Goal: Information Seeking & Learning: Learn about a topic

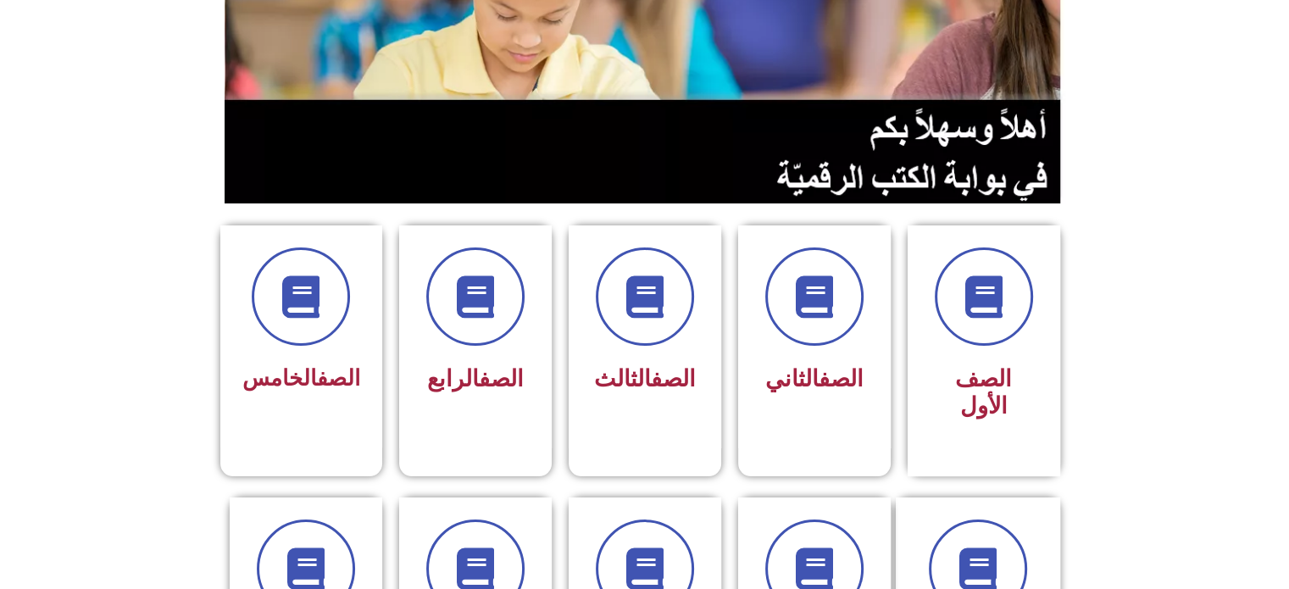
scroll to position [269, 0]
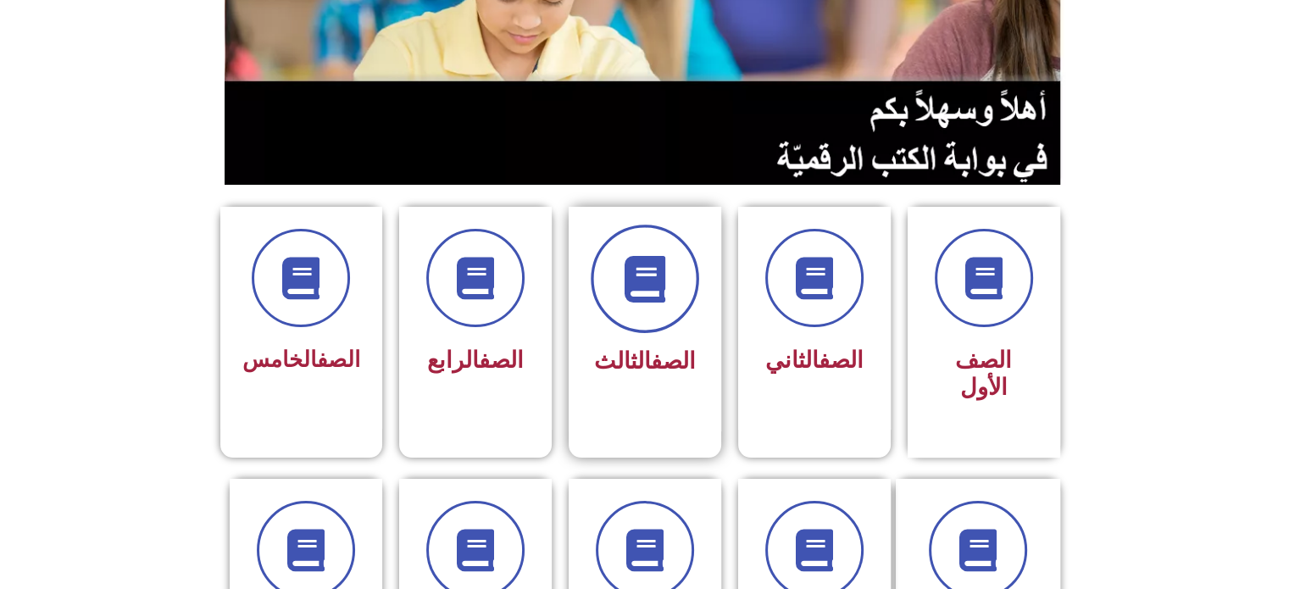
click at [637, 308] on span at bounding box center [645, 279] width 109 height 109
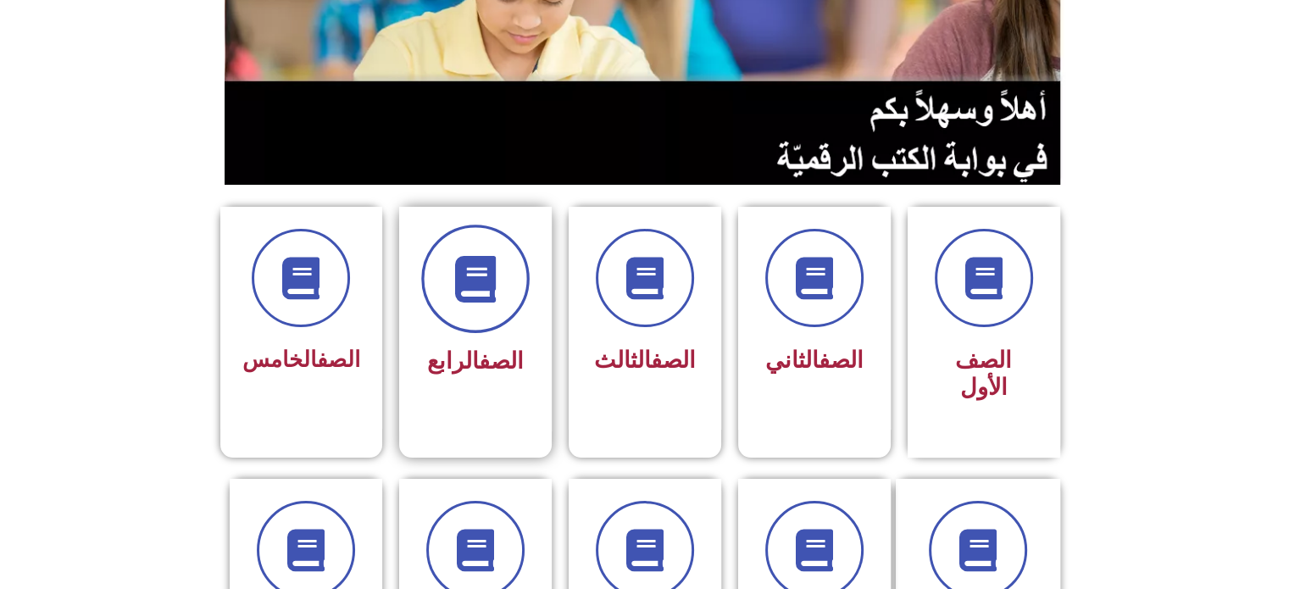
click at [489, 289] on icon at bounding box center [475, 279] width 47 height 47
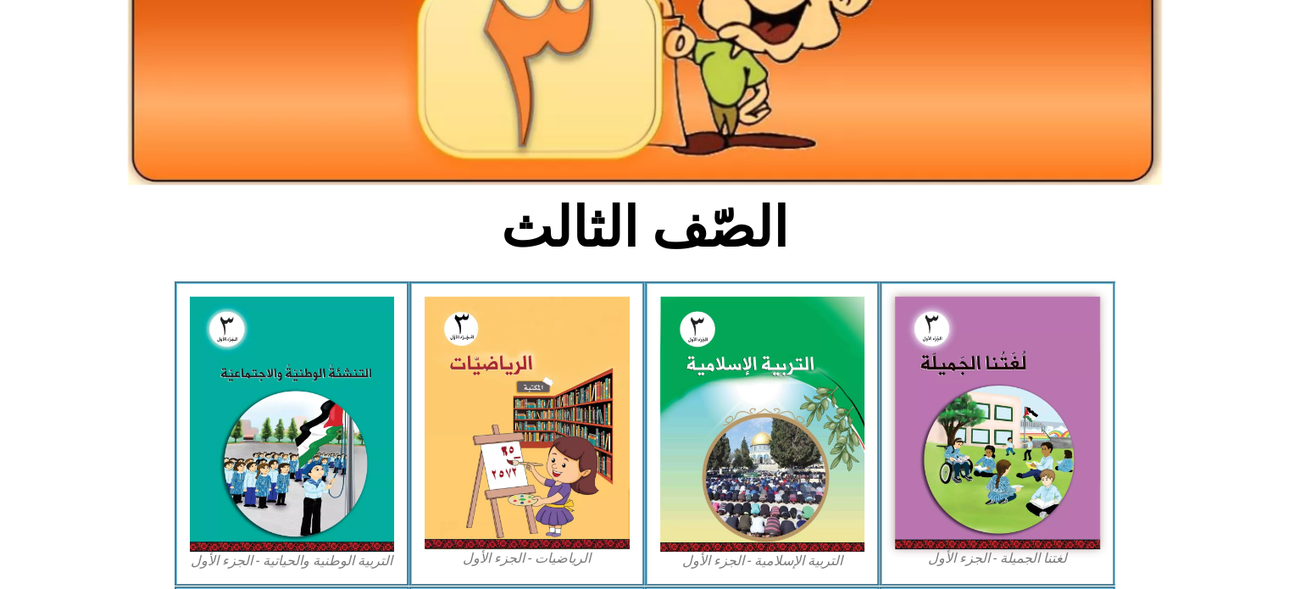
scroll to position [261, 0]
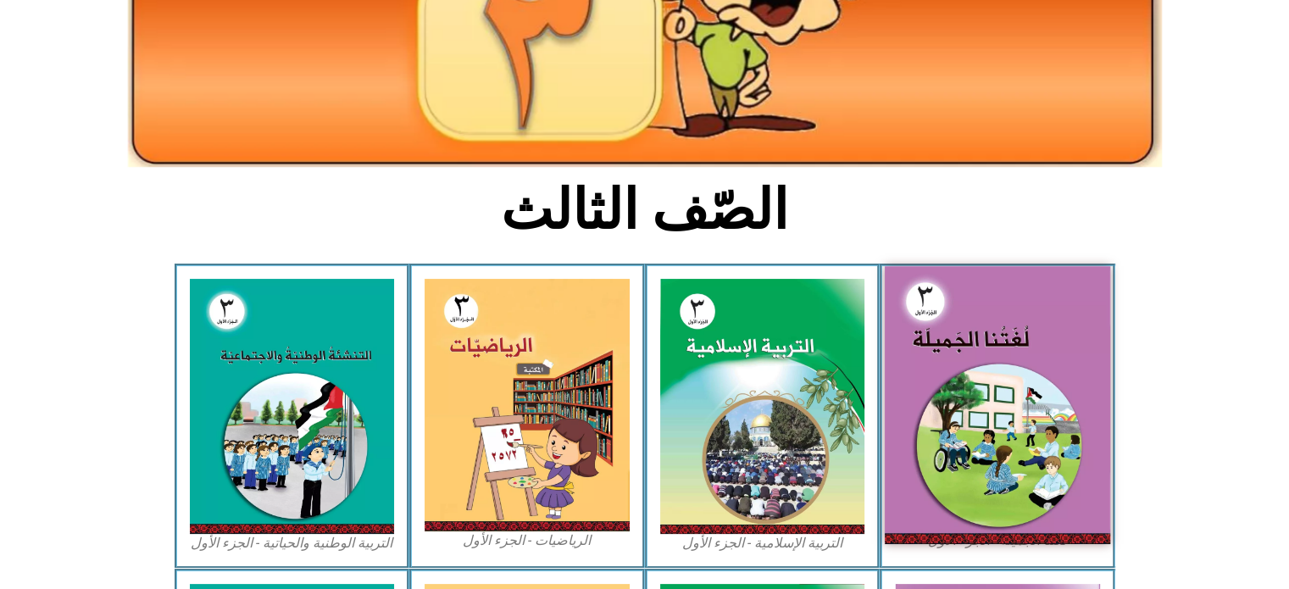
click at [1021, 352] on img at bounding box center [997, 404] width 225 height 277
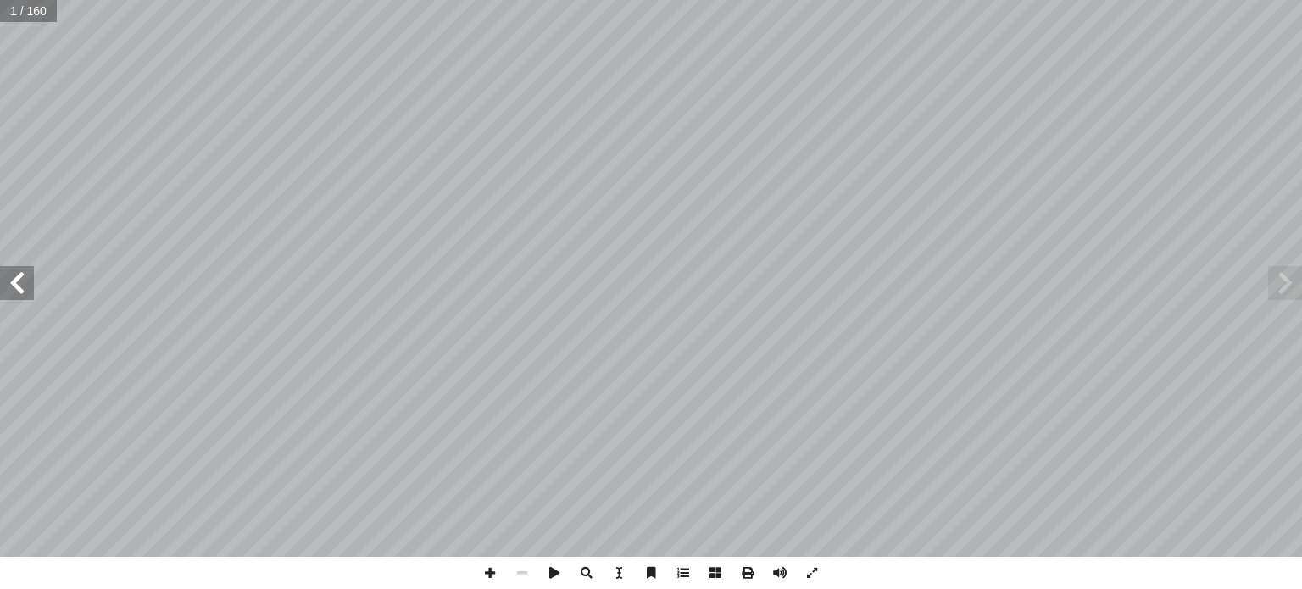
click at [31, 291] on span at bounding box center [17, 283] width 34 height 34
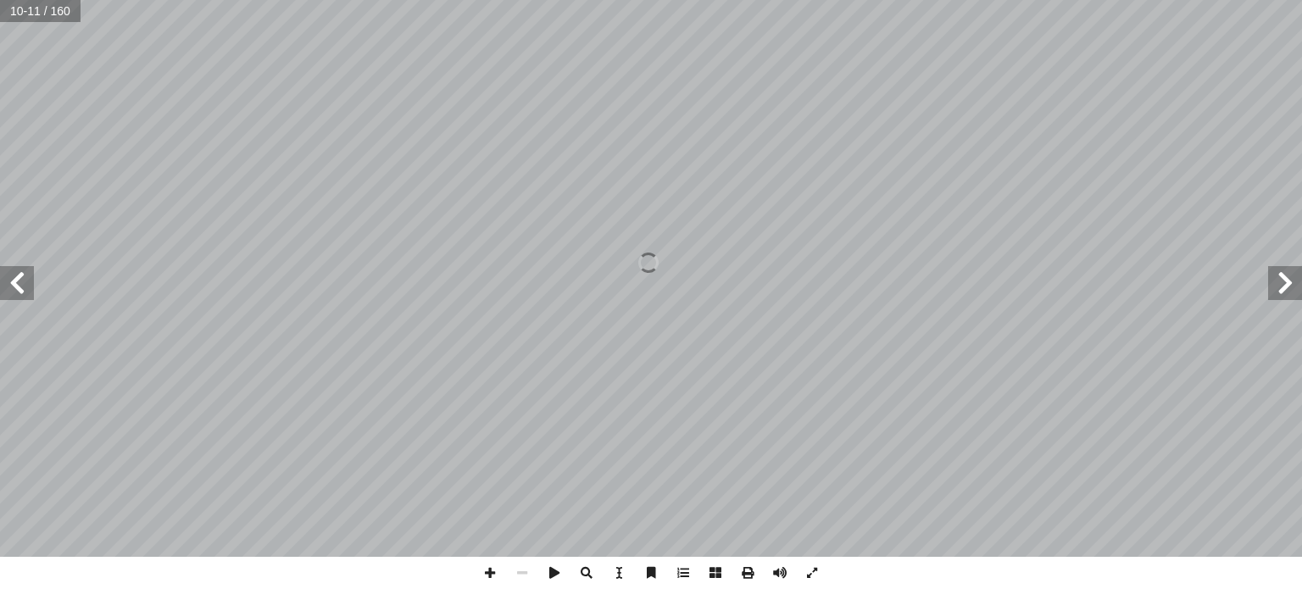
click at [31, 291] on span at bounding box center [17, 283] width 34 height 34
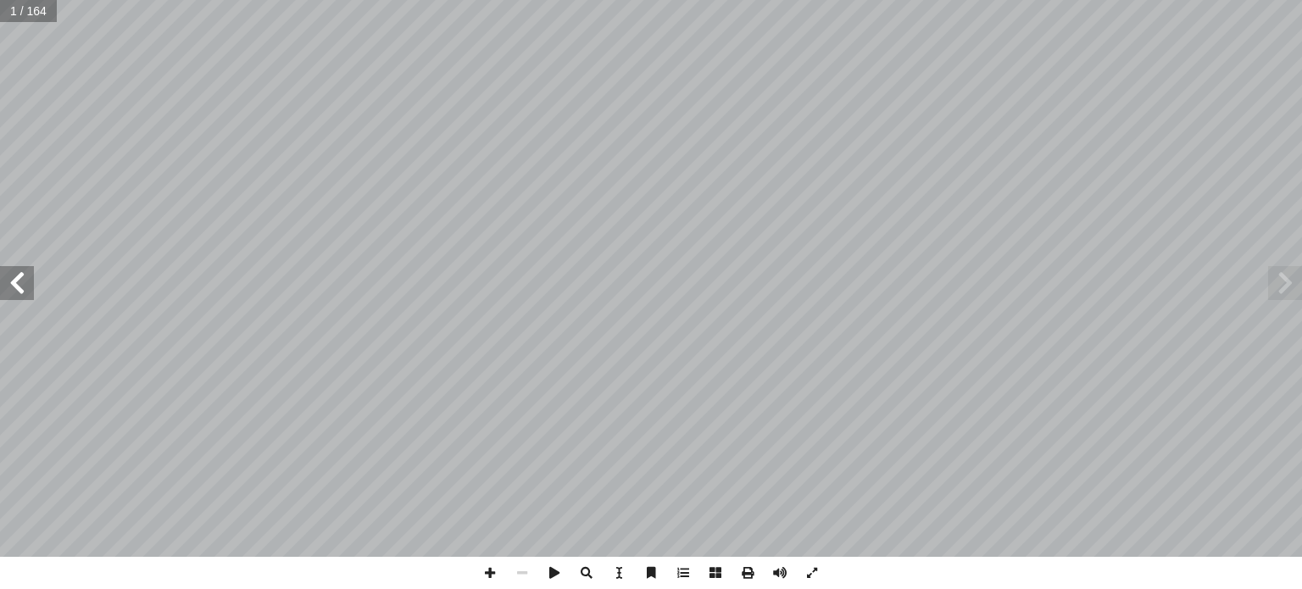
click at [14, 291] on span at bounding box center [17, 283] width 34 height 34
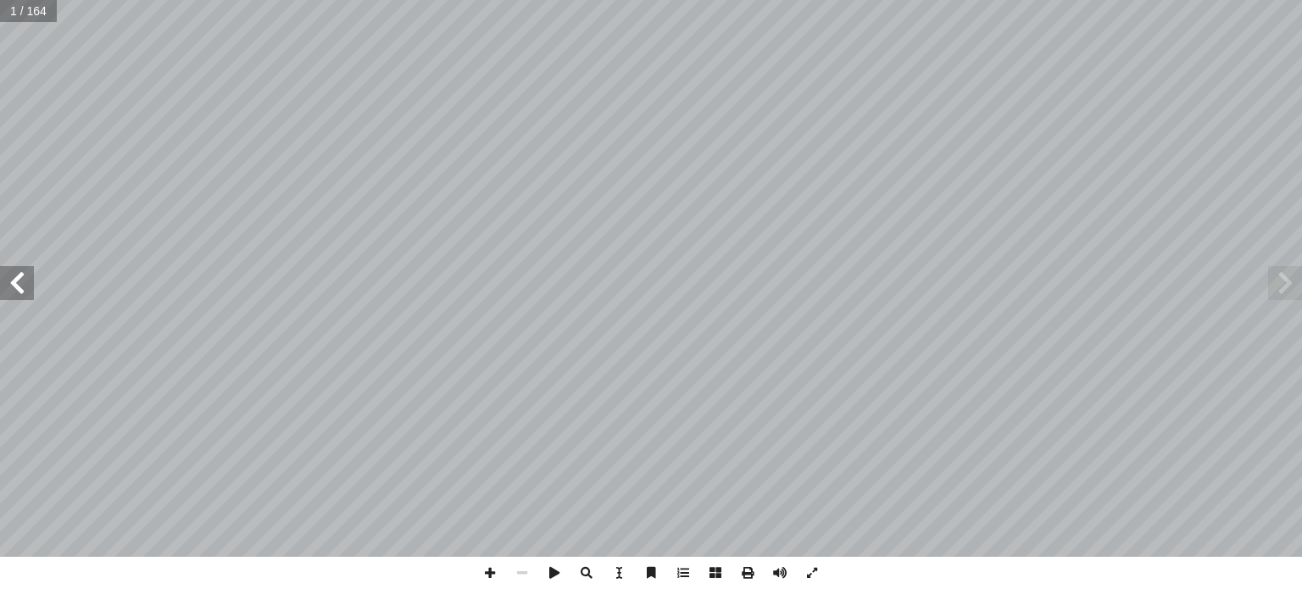
click at [14, 291] on span at bounding box center [17, 283] width 34 height 34
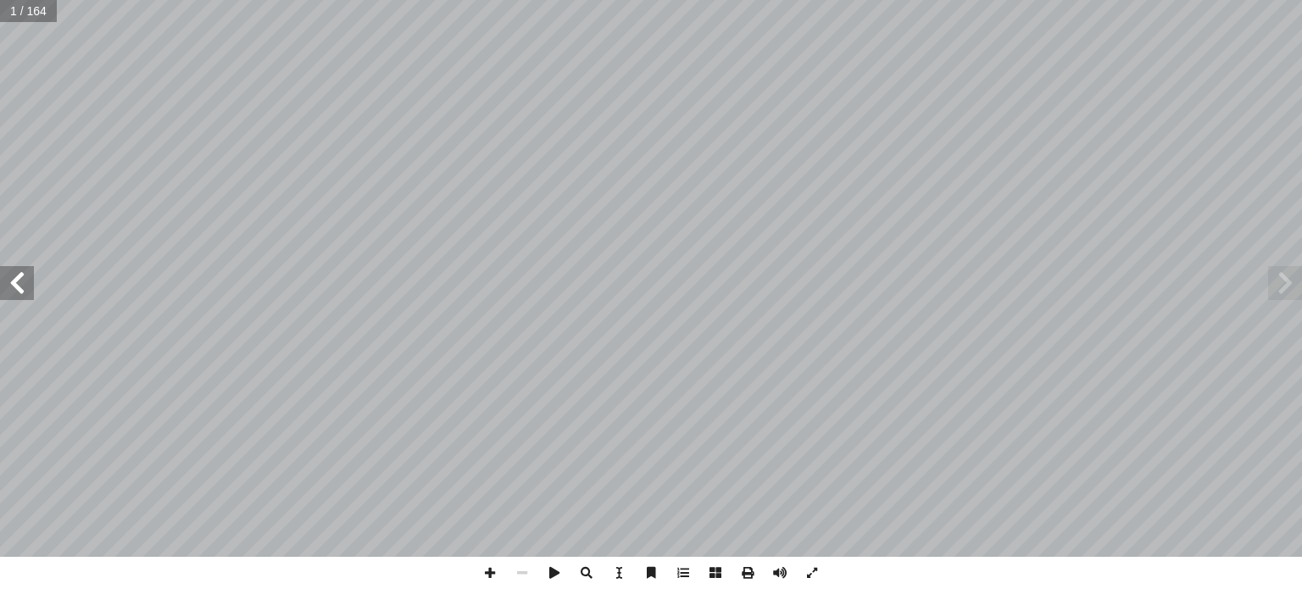
click at [14, 291] on span at bounding box center [17, 283] width 34 height 34
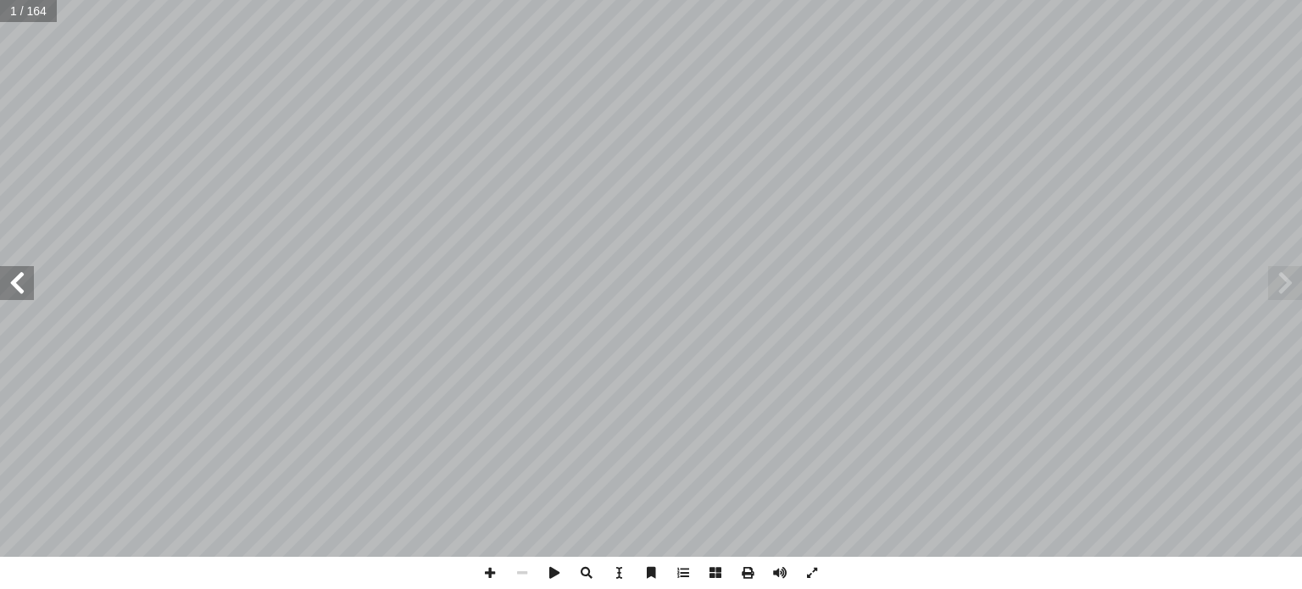
click at [14, 291] on span at bounding box center [17, 283] width 34 height 34
click at [482, 571] on span at bounding box center [490, 573] width 32 height 32
click at [24, 286] on span at bounding box center [17, 283] width 34 height 34
click at [15, 285] on span at bounding box center [17, 283] width 34 height 34
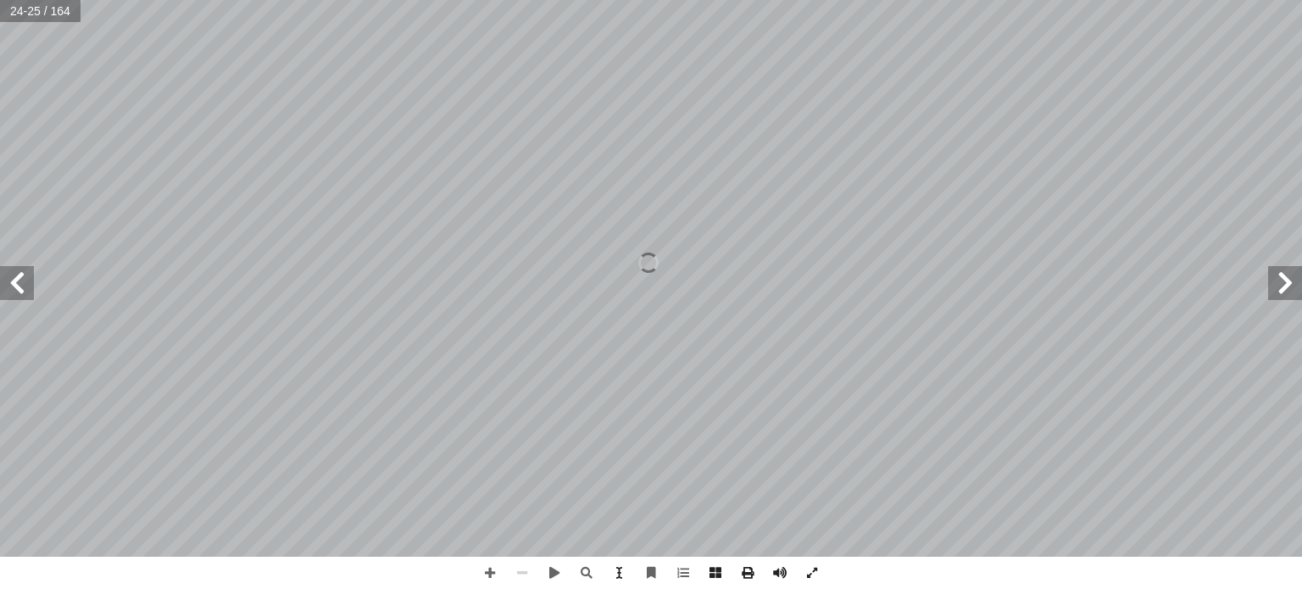
click at [24, 281] on span at bounding box center [17, 283] width 34 height 34
click at [487, 573] on span at bounding box center [490, 573] width 32 height 32
